Goal: Task Accomplishment & Management: Complete application form

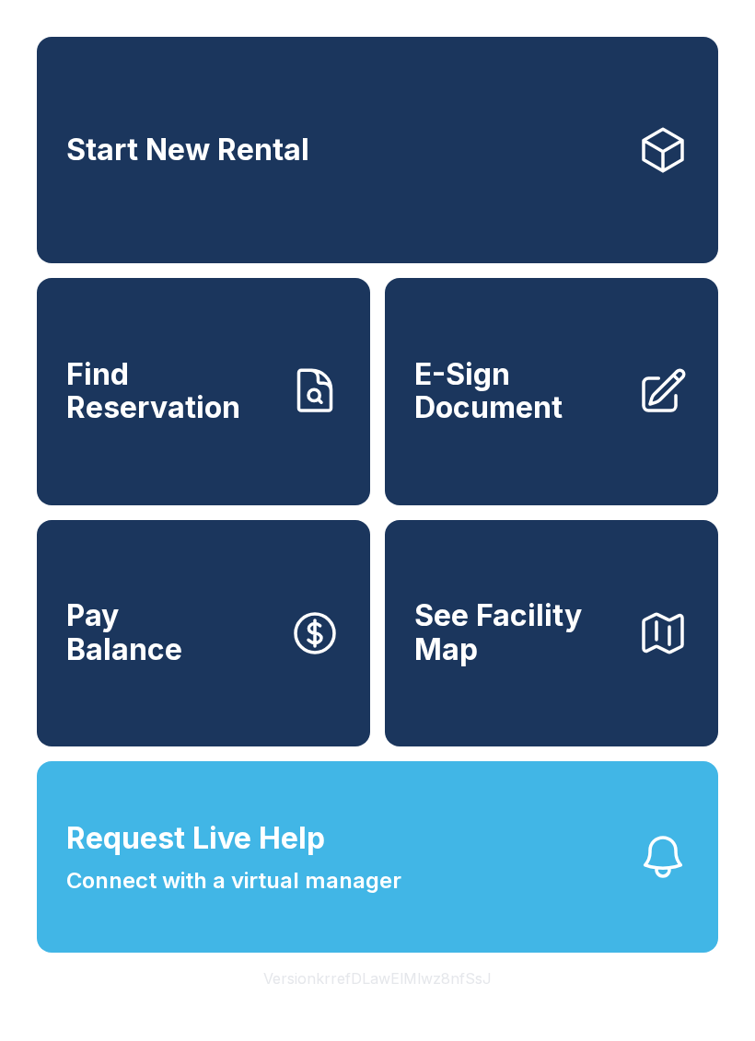
click at [566, 403] on span "E-Sign Document" at bounding box center [518, 391] width 208 height 67
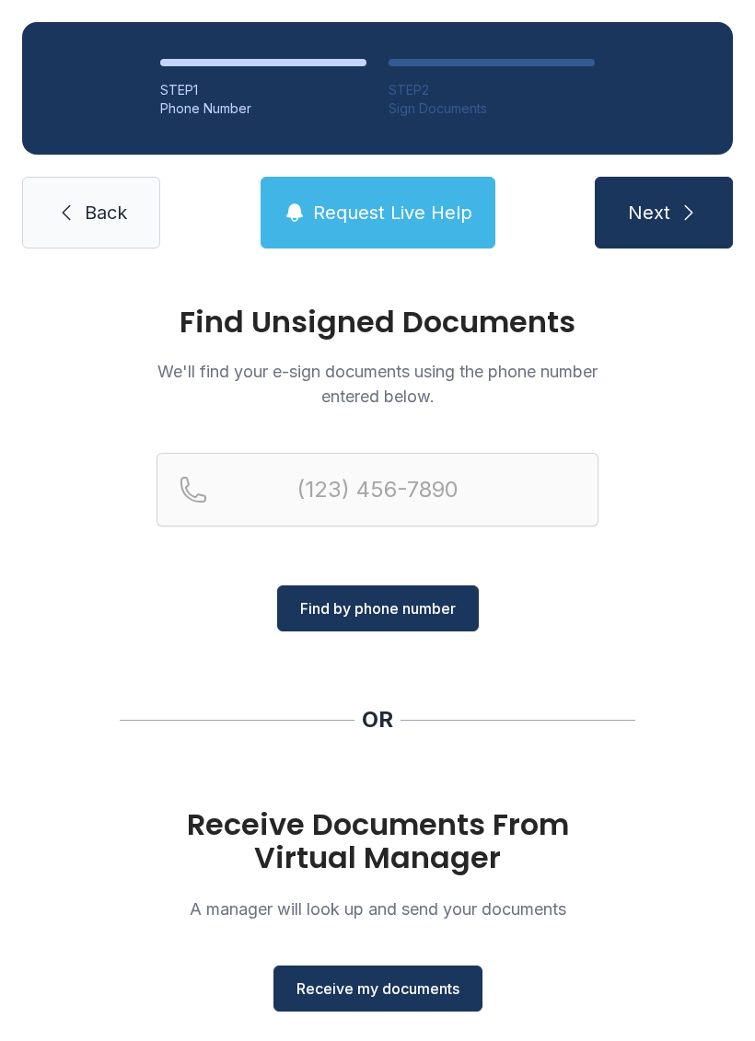
click at [388, 1010] on button "Receive my documents" at bounding box center [377, 988] width 209 height 46
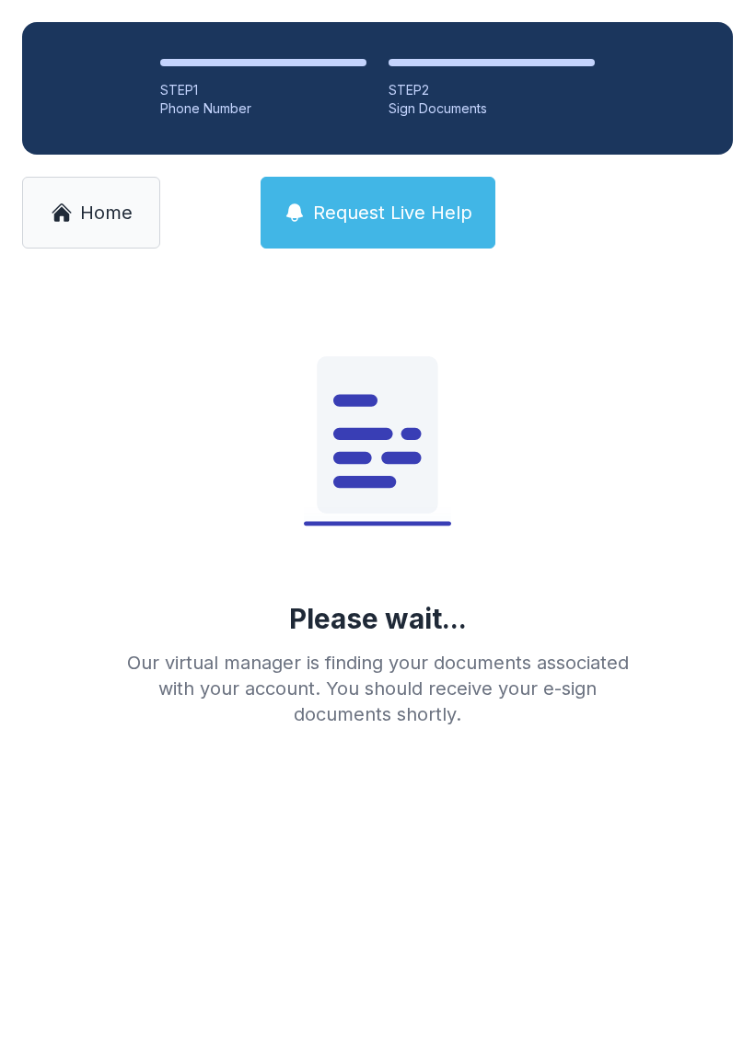
click at [395, 1017] on main "Please wait... Our virtual manager is finding your documents associated with yo…" at bounding box center [377, 656] width 755 height 770
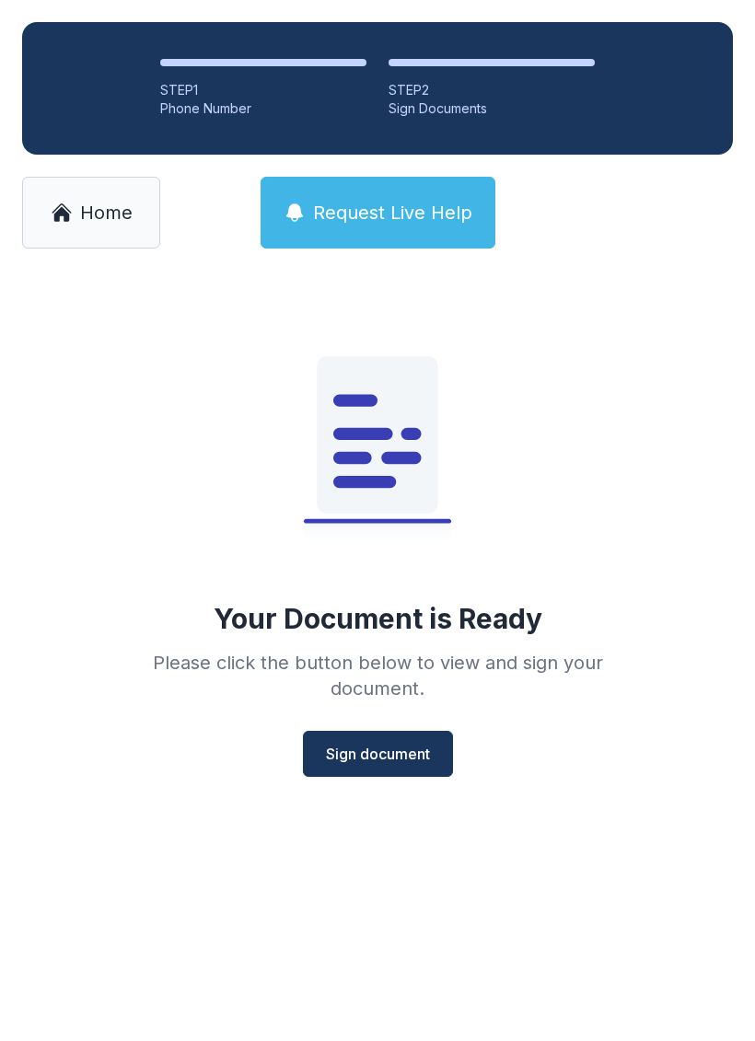
click at [379, 744] on span "Sign document" at bounding box center [378, 754] width 104 height 22
click at [393, 753] on span "Sign document" at bounding box center [378, 754] width 104 height 22
click at [415, 756] on span "Sign document" at bounding box center [378, 754] width 104 height 22
click at [84, 202] on span "Home" at bounding box center [106, 213] width 52 height 26
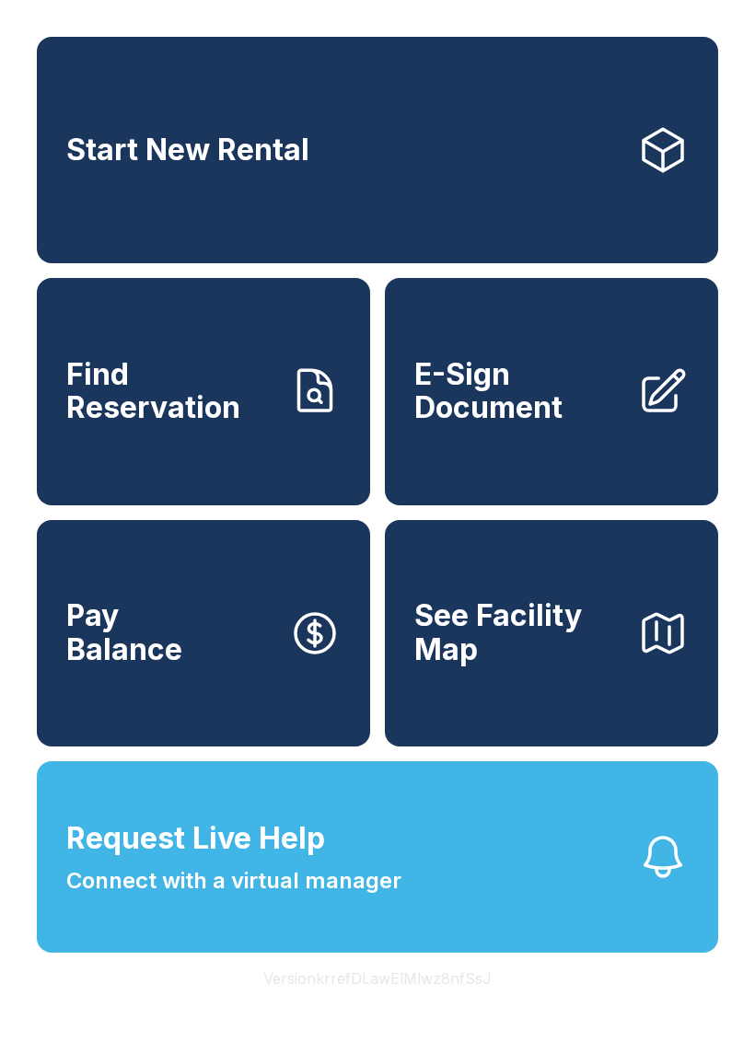
click at [512, 450] on link "E-Sign Document" at bounding box center [551, 391] width 333 height 226
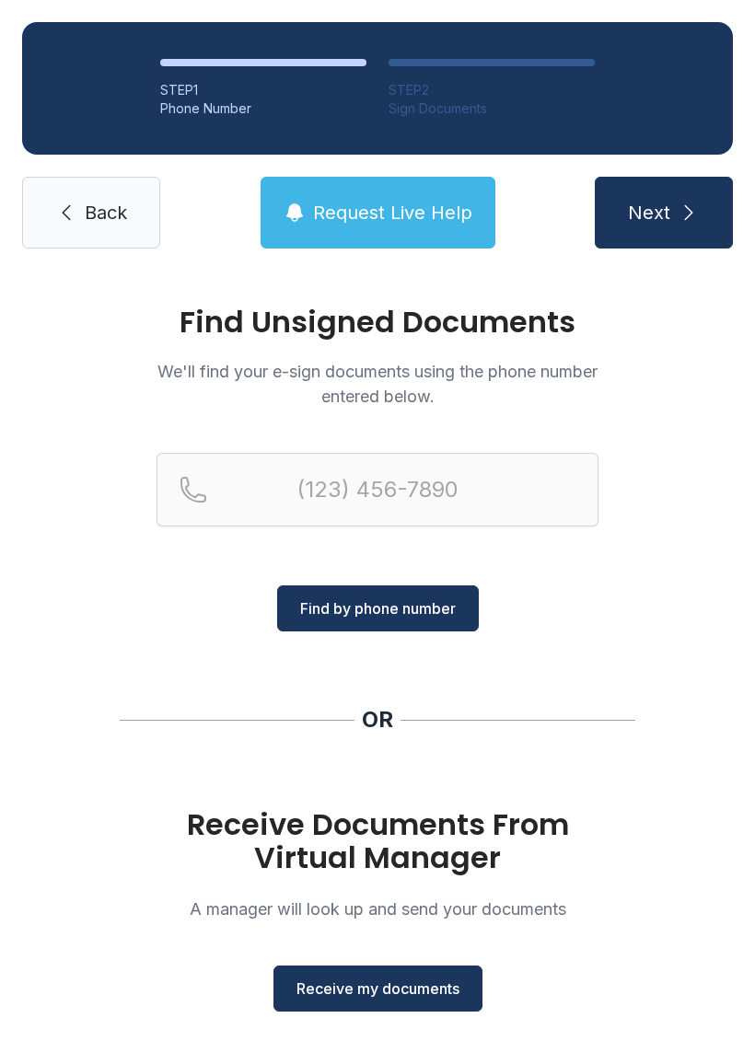
click at [420, 998] on span "Receive my documents" at bounding box center [377, 988] width 163 height 22
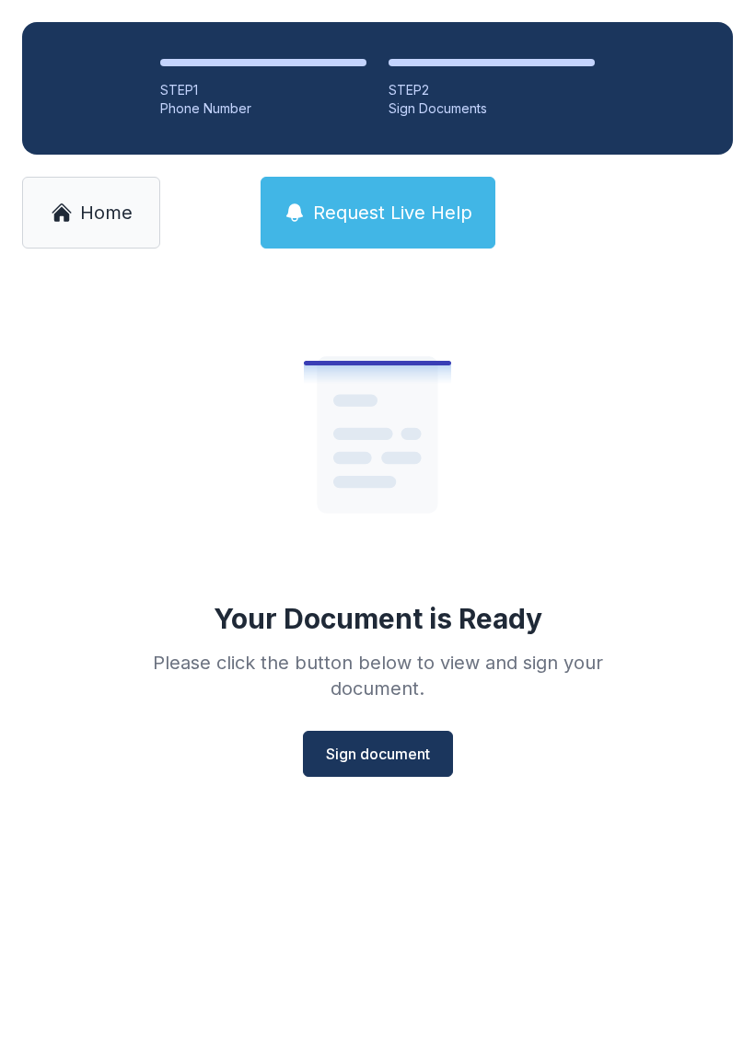
click at [381, 766] on button "Sign document" at bounding box center [378, 754] width 150 height 46
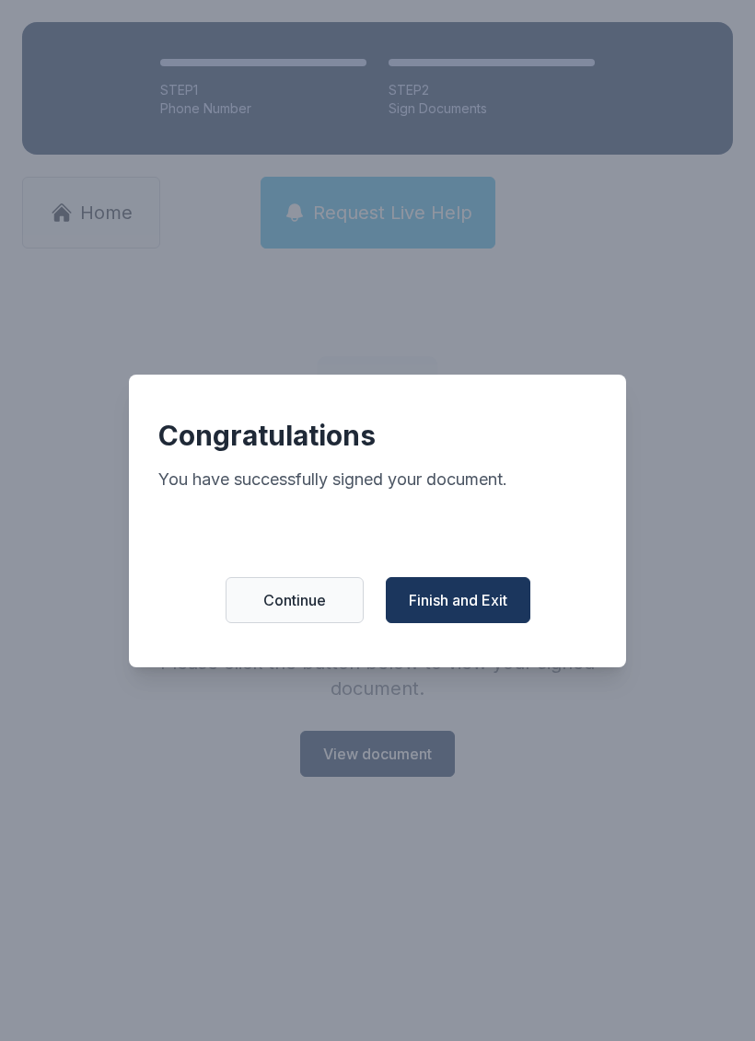
click at [479, 611] on span "Finish and Exit" at bounding box center [458, 600] width 98 height 22
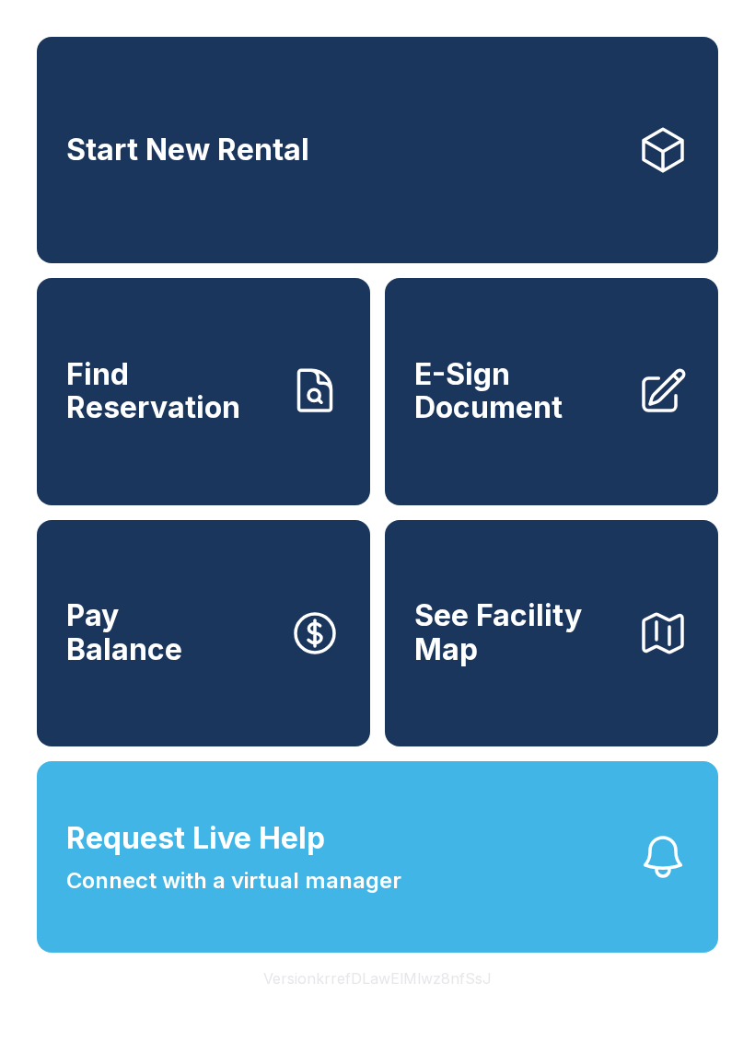
click at [419, 150] on link "Start New Rental" at bounding box center [377, 150] width 681 height 226
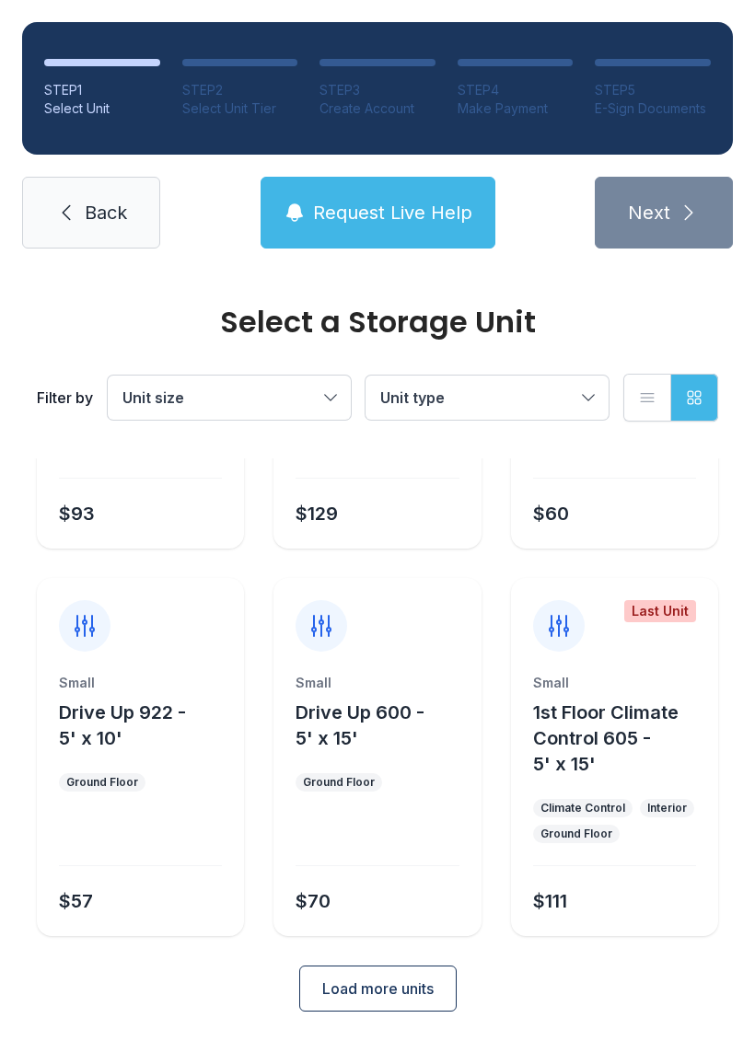
scroll to position [271, 0]
click at [87, 197] on link "Back" at bounding box center [91, 213] width 138 height 72
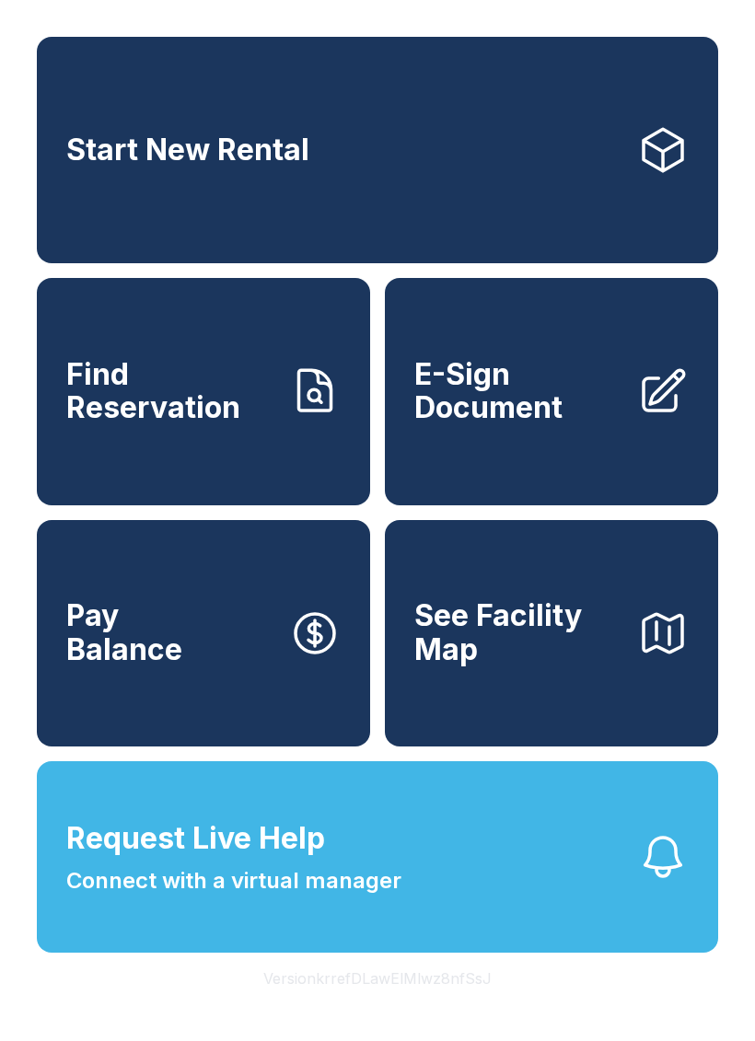
click at [528, 479] on link "E-Sign Document" at bounding box center [551, 391] width 333 height 226
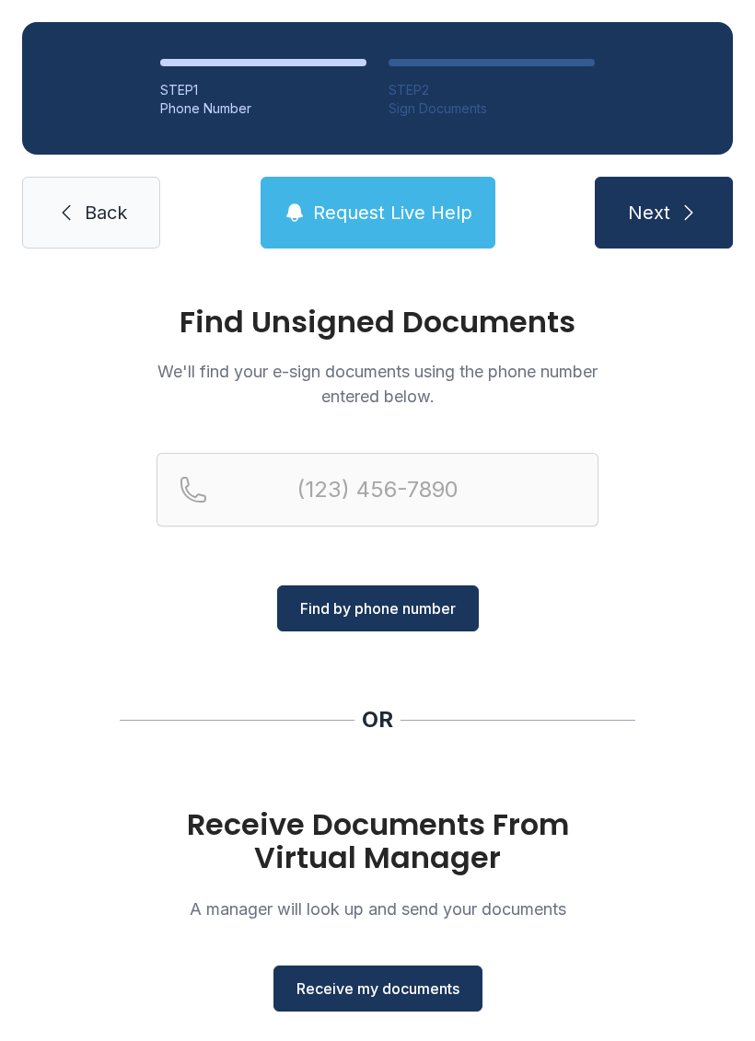
click at [410, 587] on button "Find by phone number" at bounding box center [378, 608] width 202 height 46
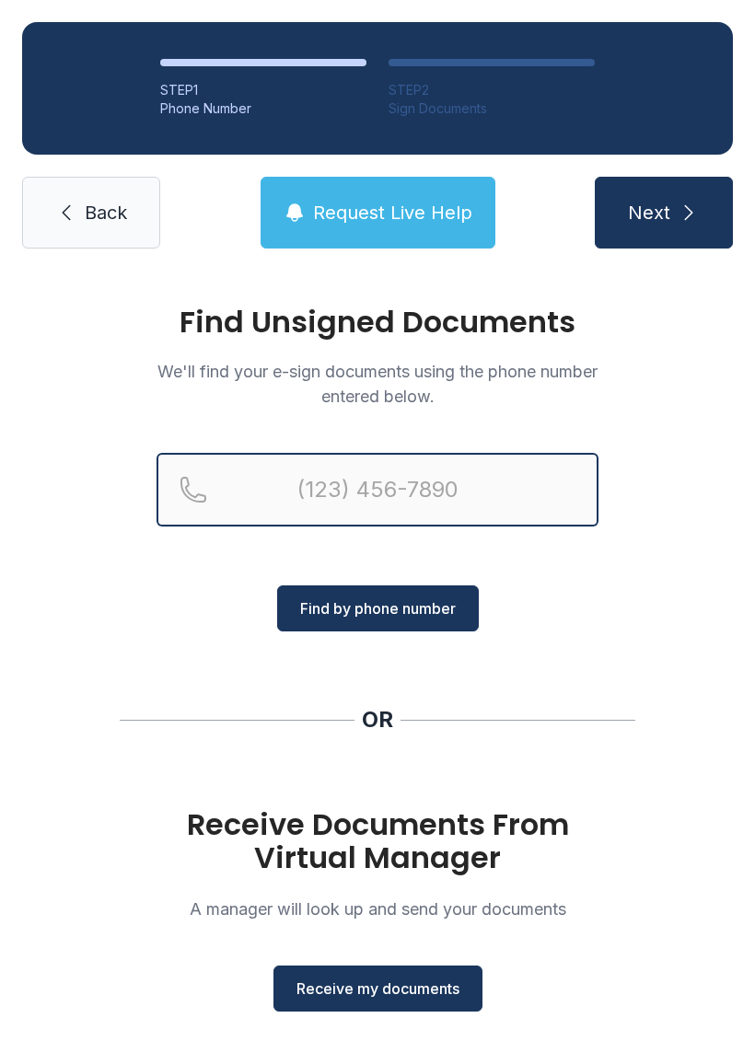
type input "("
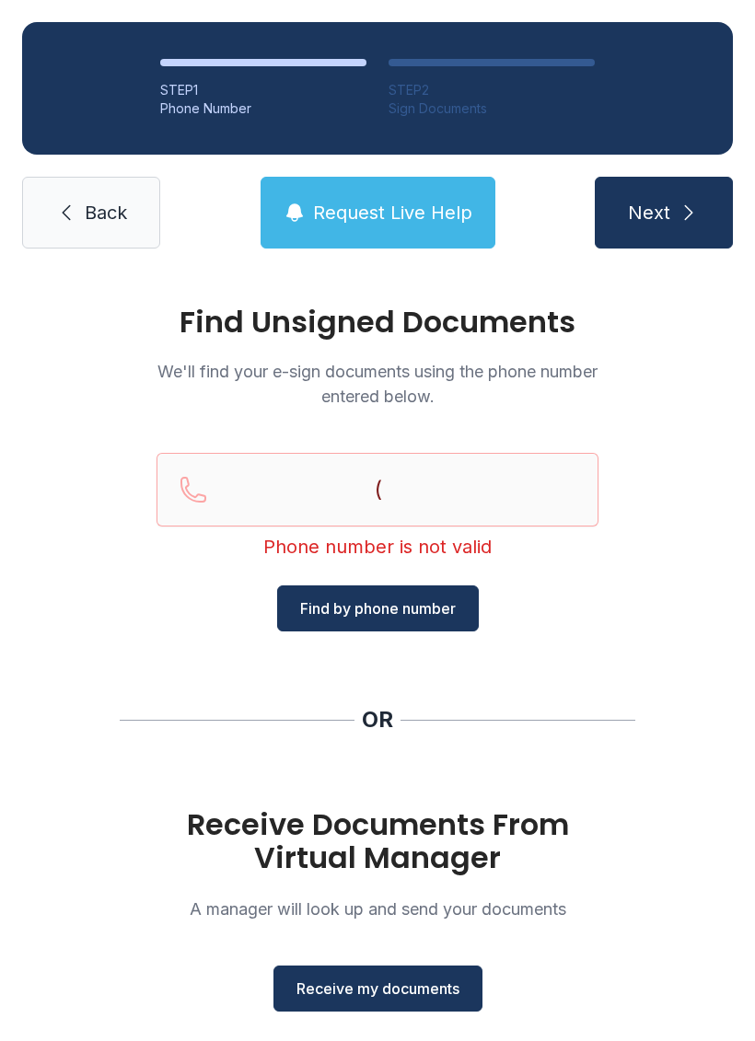
click at [88, 215] on span "Back" at bounding box center [106, 213] width 42 height 26
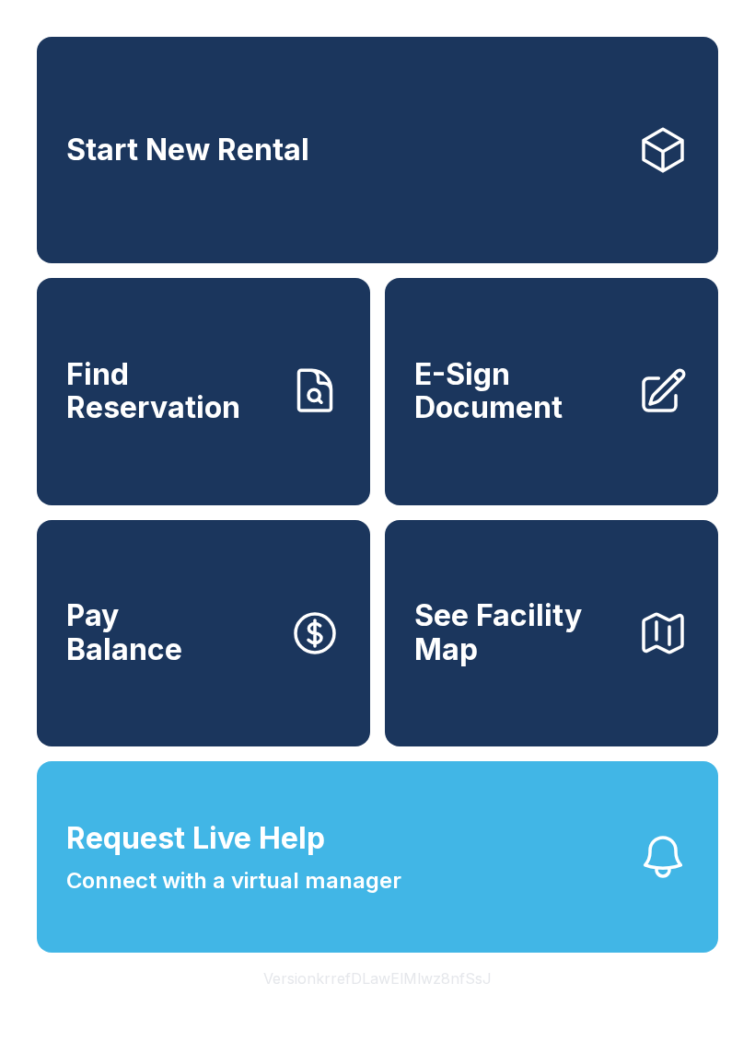
click at [539, 425] on span "E-Sign Document" at bounding box center [518, 391] width 208 height 67
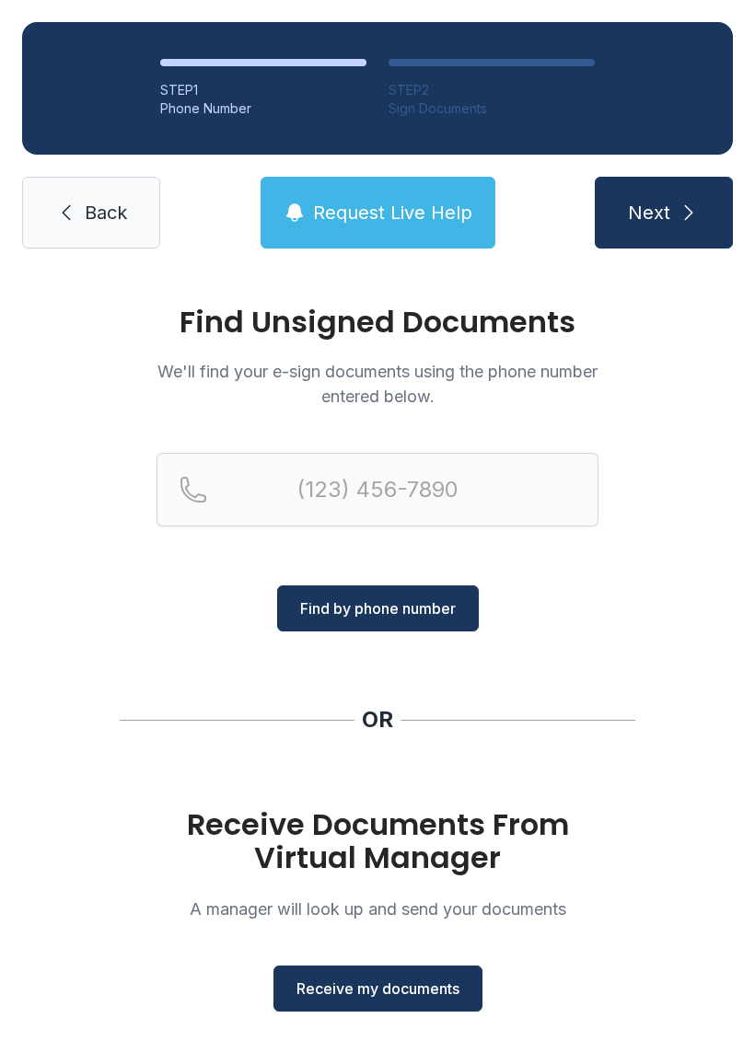
click at [414, 1040] on div "Find Unsigned Documents We'll find your e-sign documents using the phone number…" at bounding box center [377, 678] width 755 height 814
click at [421, 985] on span "Receive my documents" at bounding box center [377, 988] width 163 height 22
